Goal: Transaction & Acquisition: Download file/media

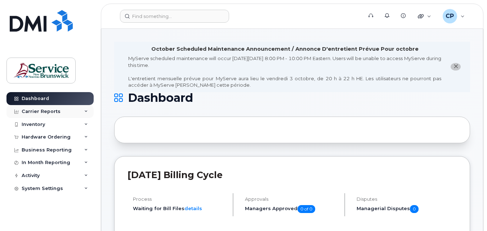
click at [41, 112] on div "Carrier Reports" at bounding box center [41, 112] width 39 height 6
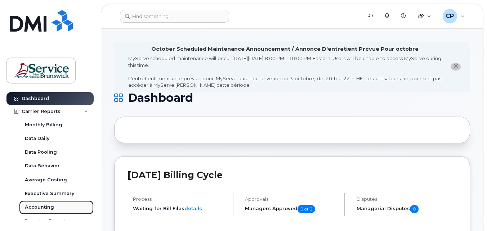
click at [36, 206] on div "Accounting" at bounding box center [39, 207] width 29 height 6
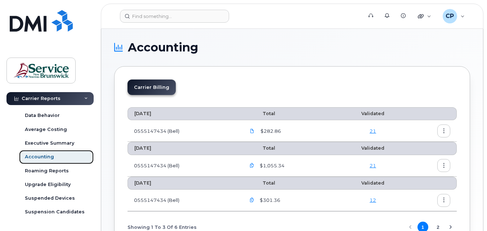
scroll to position [108, 0]
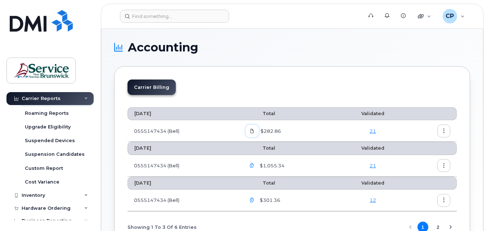
click at [254, 129] on icon at bounding box center [252, 131] width 4 height 4
click at [373, 74] on div "Carrier Billing [DATE] Total Validated 0555147434 (Bell) $282.86 [DATE] Total V…" at bounding box center [292, 161] width 356 height 190
click at [371, 129] on link "21" at bounding box center [373, 131] width 6 height 6
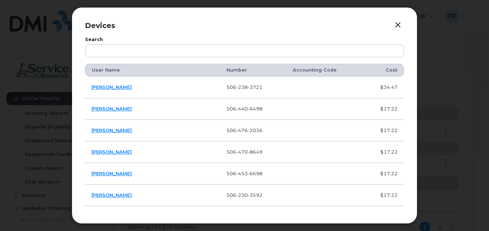
click at [400, 25] on button "button" at bounding box center [398, 25] width 11 height 10
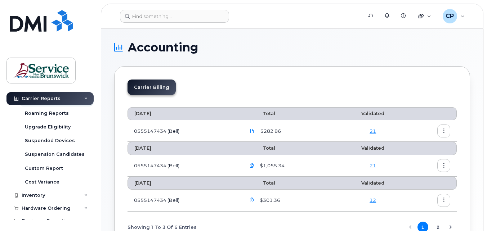
click at [442, 132] on icon "button" at bounding box center [444, 131] width 5 height 5
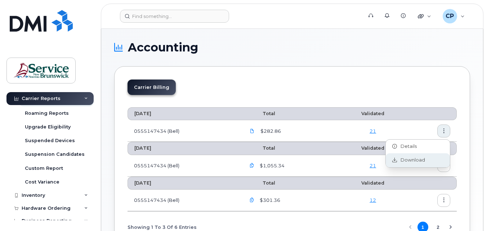
click at [421, 163] on span "Download" at bounding box center [411, 160] width 28 height 6
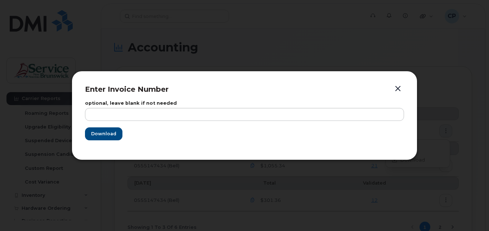
click at [399, 90] on button "button" at bounding box center [398, 89] width 11 height 10
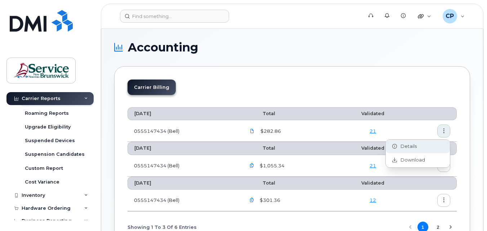
click at [402, 146] on span "Details" at bounding box center [407, 146] width 20 height 6
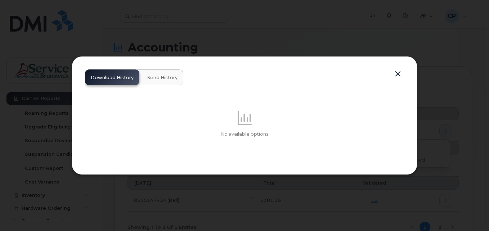
click at [398, 77] on button "button" at bounding box center [398, 74] width 11 height 10
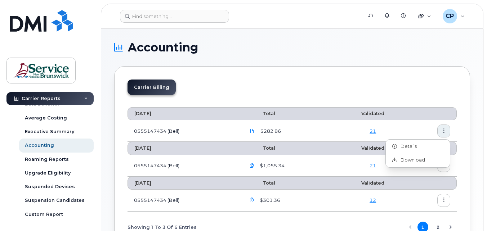
scroll to position [45, 0]
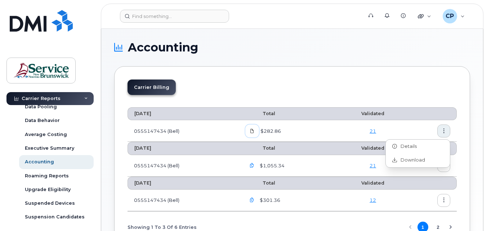
click at [254, 130] on icon at bounding box center [252, 131] width 4 height 4
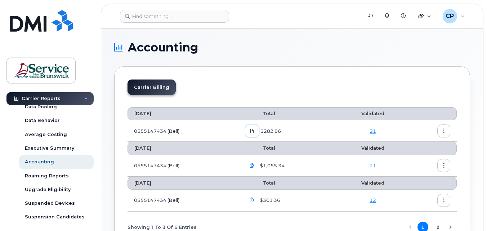
click at [254, 130] on icon at bounding box center [252, 131] width 4 height 4
